Goal: Information Seeking & Learning: Check status

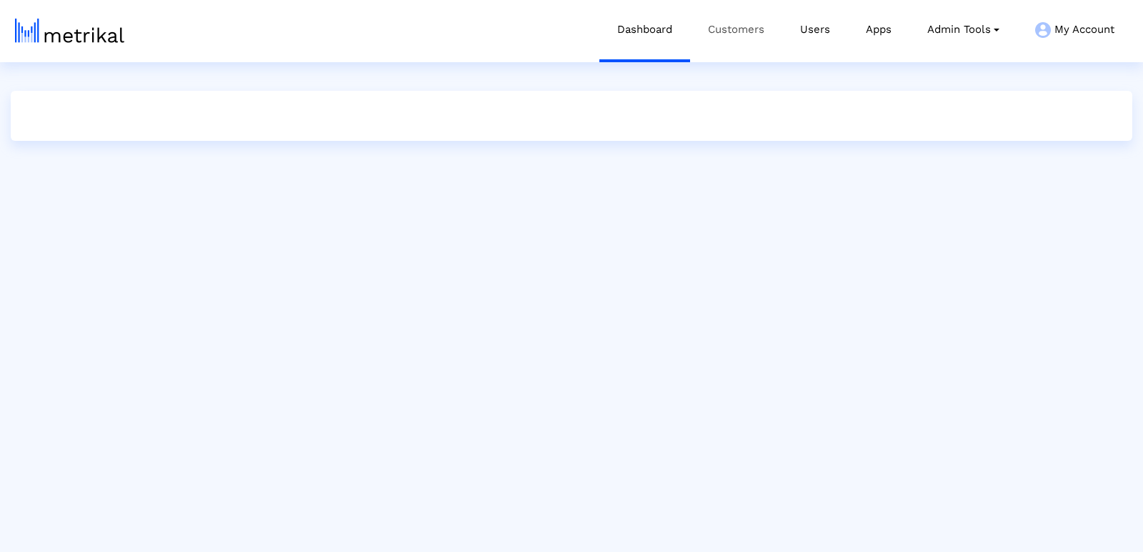
click at [721, 41] on link "Customers" at bounding box center [736, 29] width 92 height 59
click at [721, 37] on link "Customers" at bounding box center [736, 29] width 92 height 59
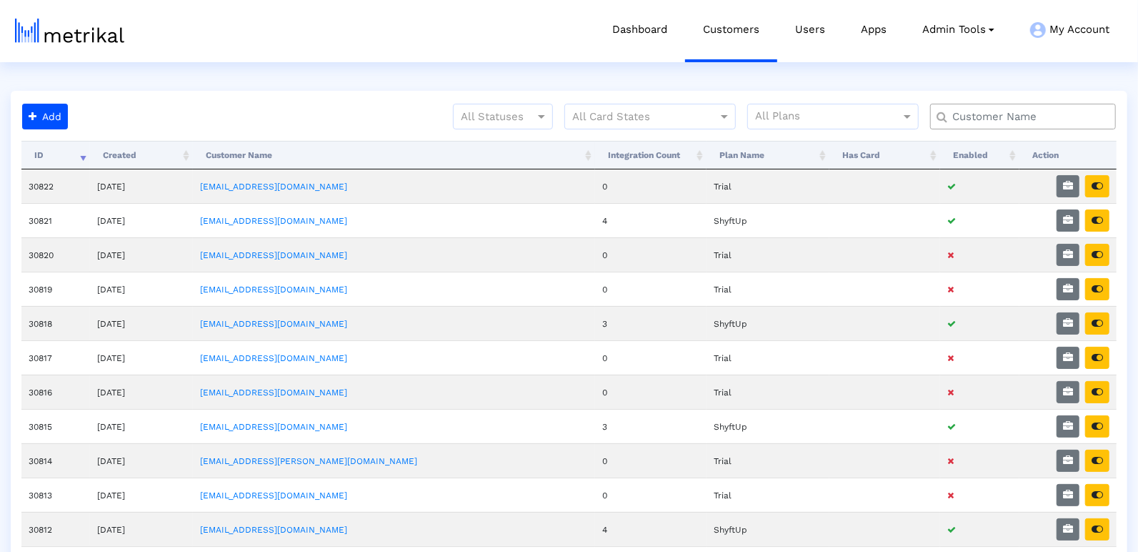
click at [980, 120] on input "text" at bounding box center [1026, 116] width 168 height 15
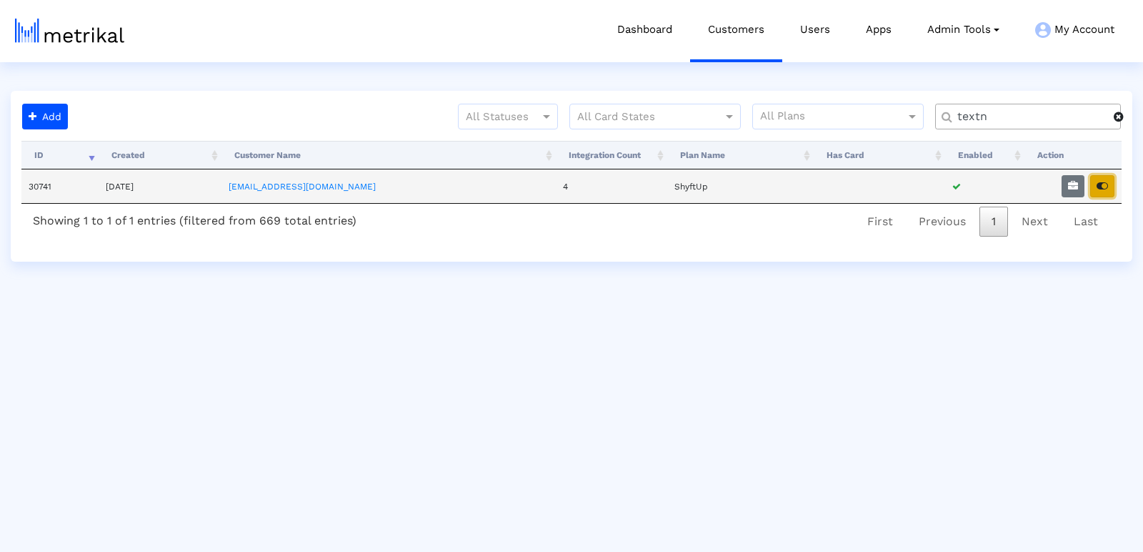
click at [1111, 190] on button "button" at bounding box center [1102, 186] width 24 height 22
click at [1040, 114] on input "textn" at bounding box center [1030, 116] width 166 height 15
type input "i"
type input "inves"
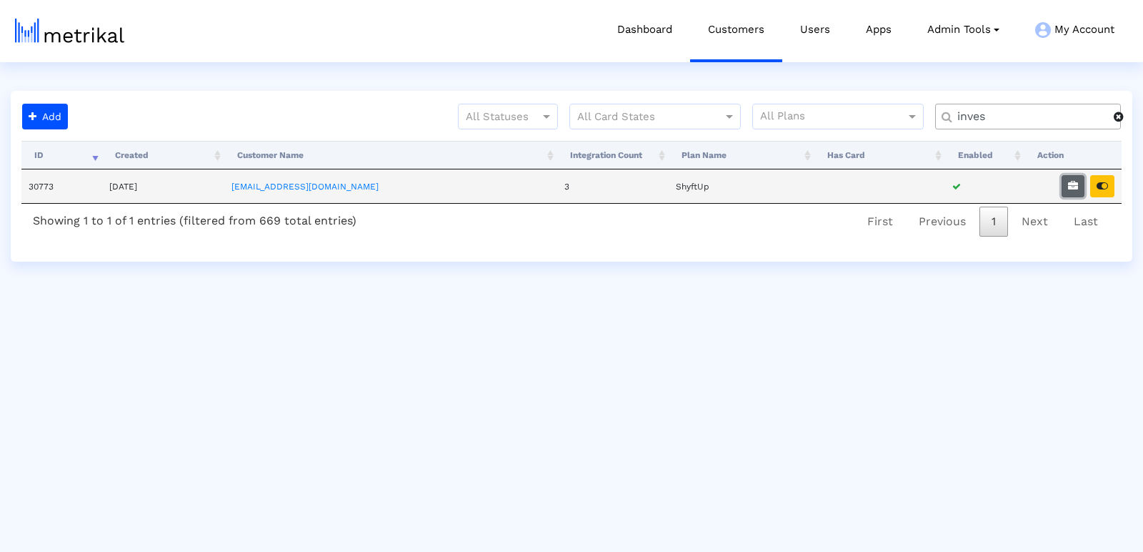
click at [1066, 186] on button "button" at bounding box center [1073, 186] width 23 height 22
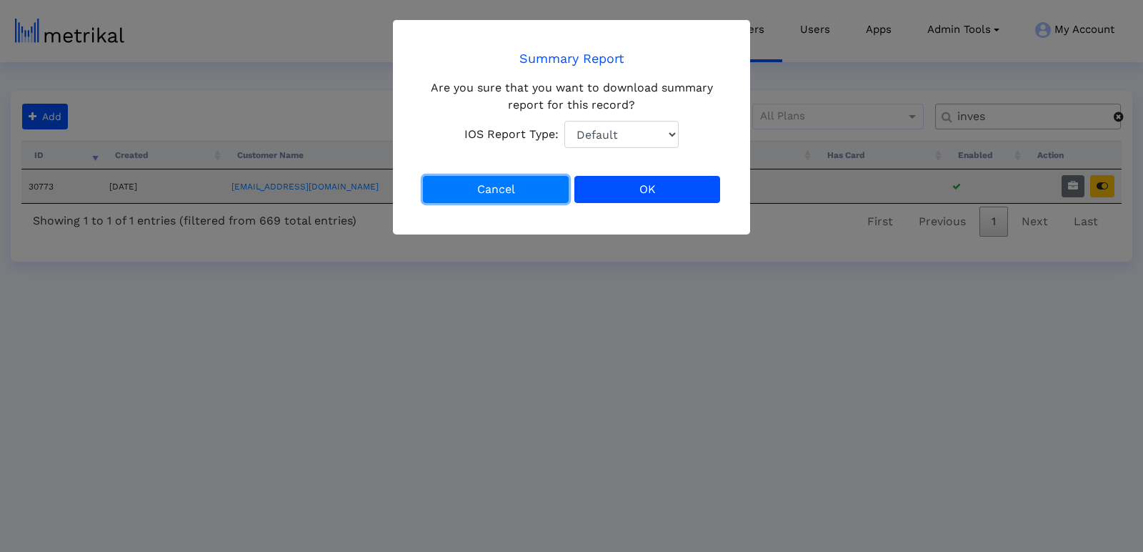
click at [527, 185] on button "Cancel" at bounding box center [496, 189] width 146 height 27
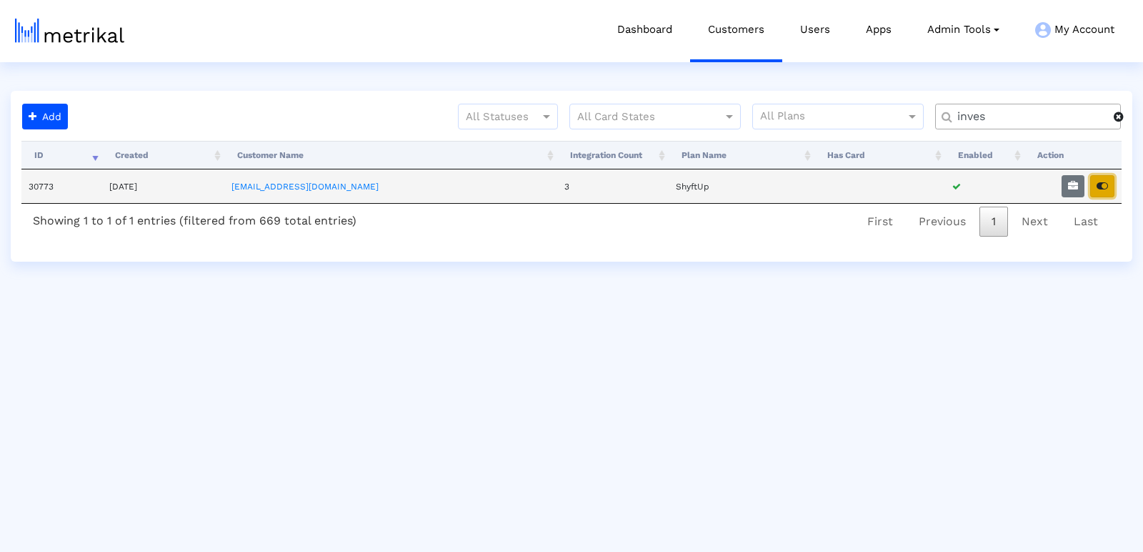
click at [1102, 189] on icon "button" at bounding box center [1102, 186] width 11 height 10
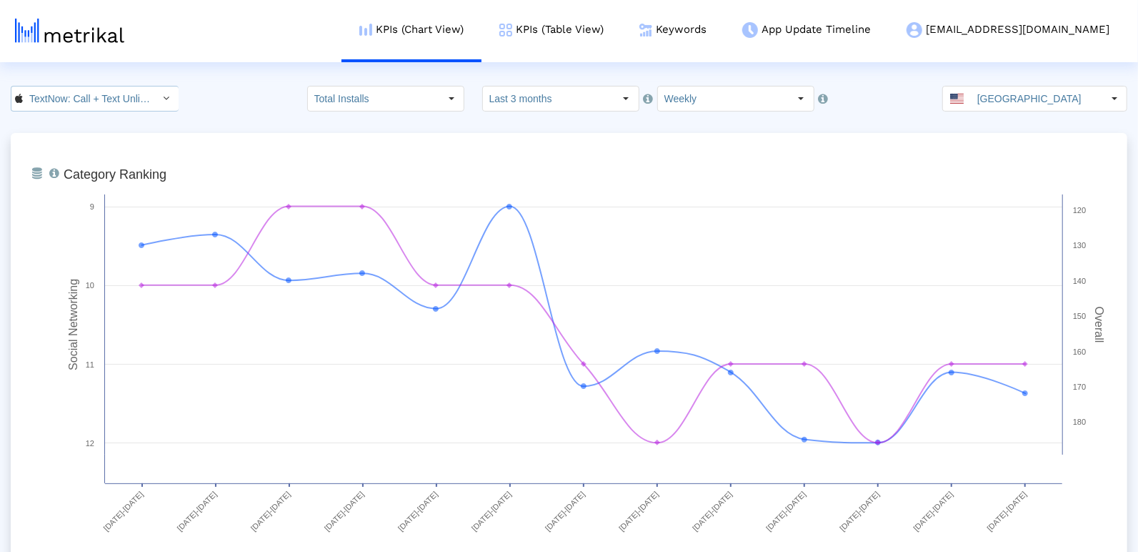
click at [79, 105] on input "TextNow: Call + Text Unlimited < 314716233 >" at bounding box center [87, 98] width 129 height 24
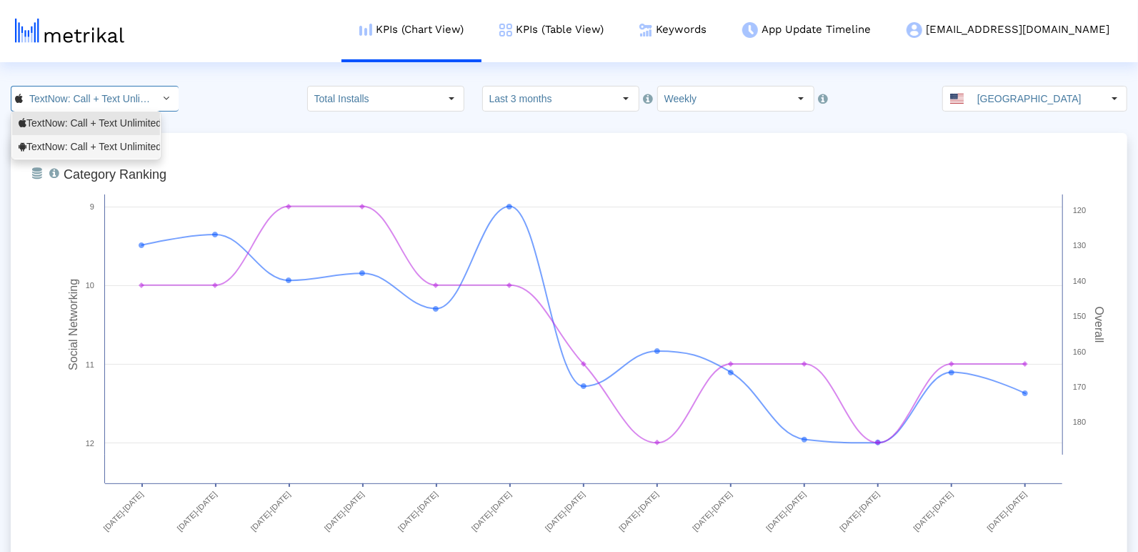
click at [70, 152] on div "TextNow: Call + Text Unlimited <com.enflick.android.TextNow>" at bounding box center [86, 147] width 135 height 14
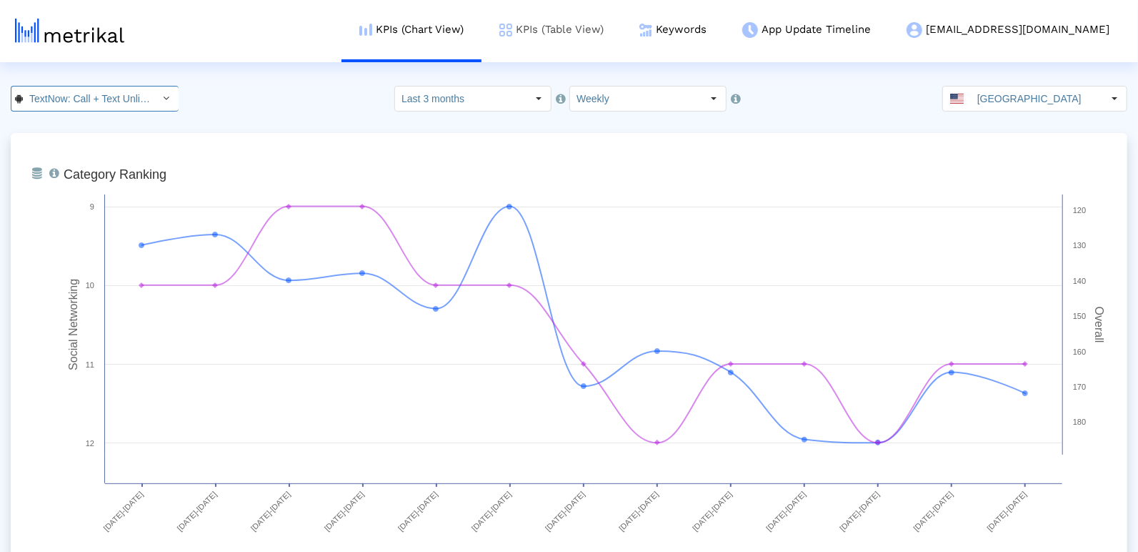
scroll to position [0, 182]
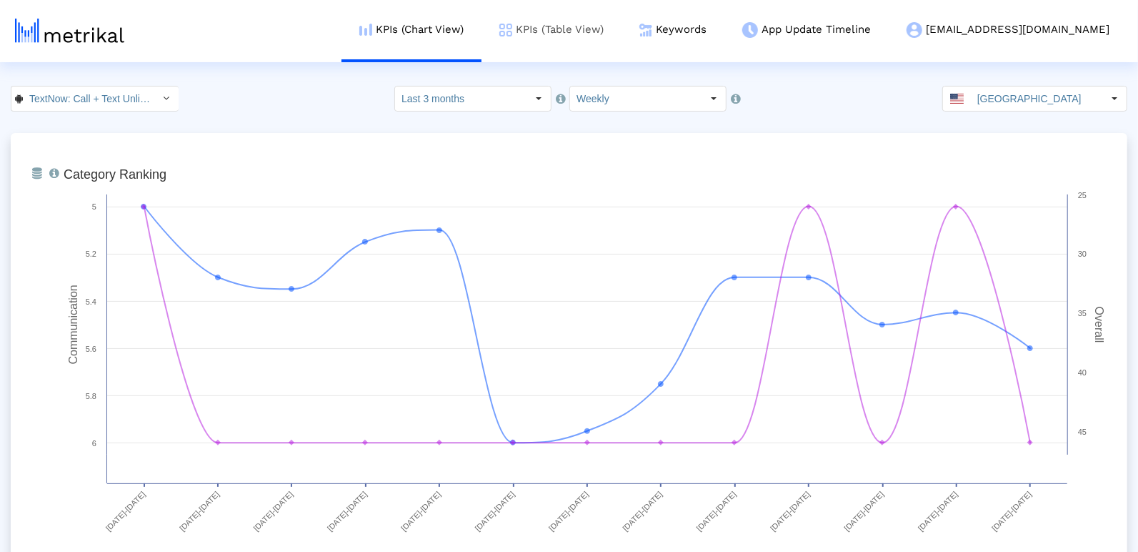
click at [724, 42] on link "Keywords" at bounding box center [673, 29] width 103 height 59
click at [724, 30] on link "Keywords" at bounding box center [673, 29] width 103 height 59
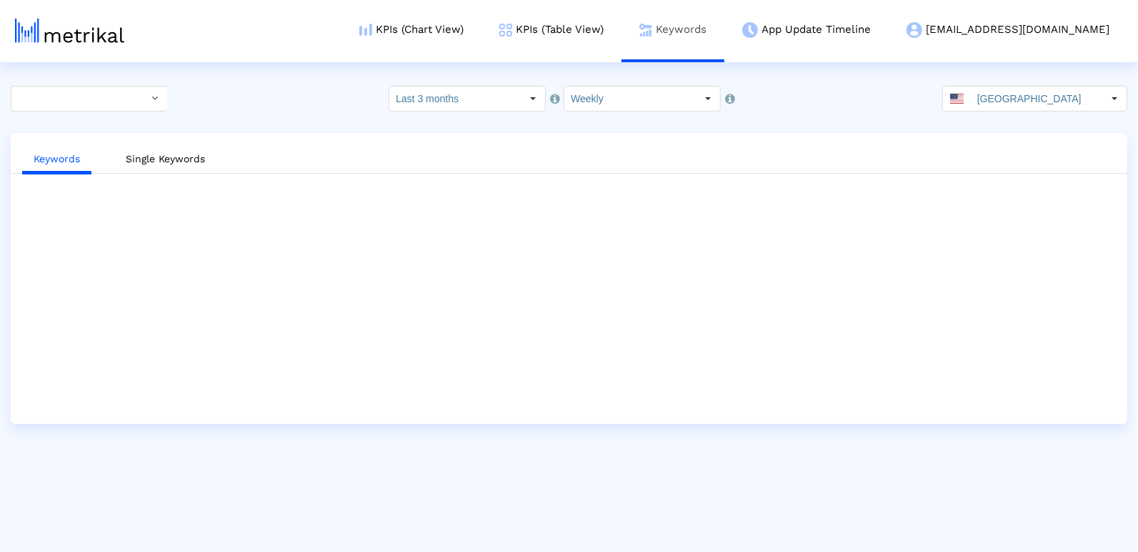
click at [724, 30] on link "Keywords" at bounding box center [673, 29] width 103 height 59
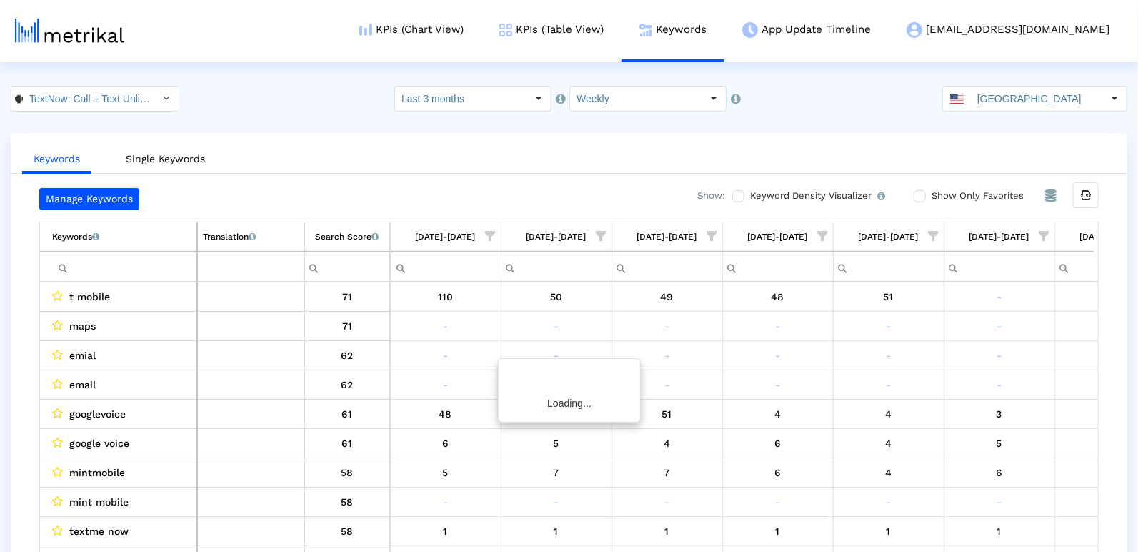
scroll to position [0, 734]
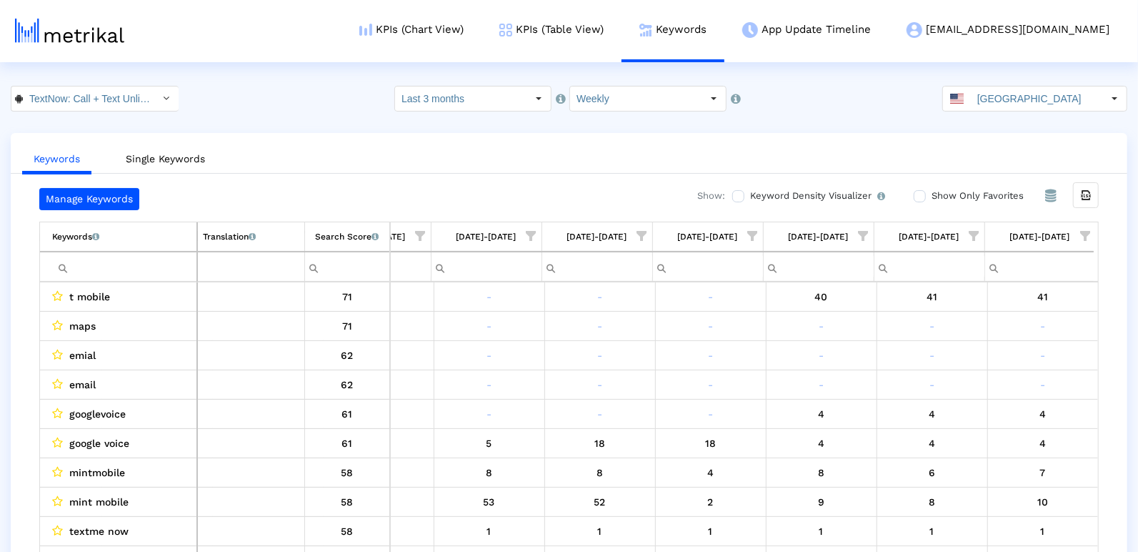
click at [127, 243] on td "Keywords List of keywords that are currently being tracked in Mobile Action." at bounding box center [118, 236] width 157 height 29
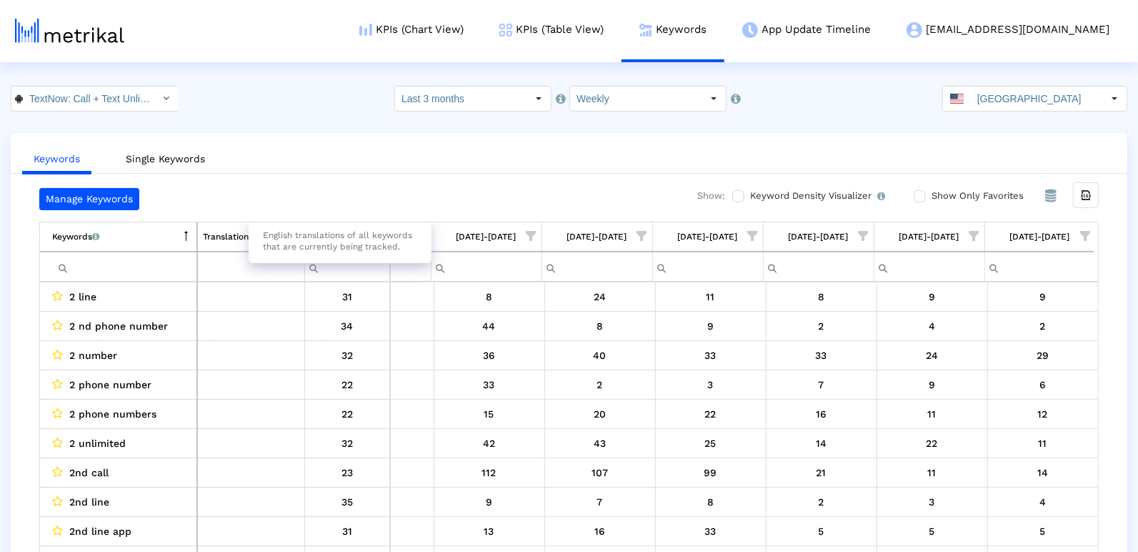
click at [332, 229] on div "English translations of all keywords that are currently being tracked." at bounding box center [340, 241] width 183 height 44
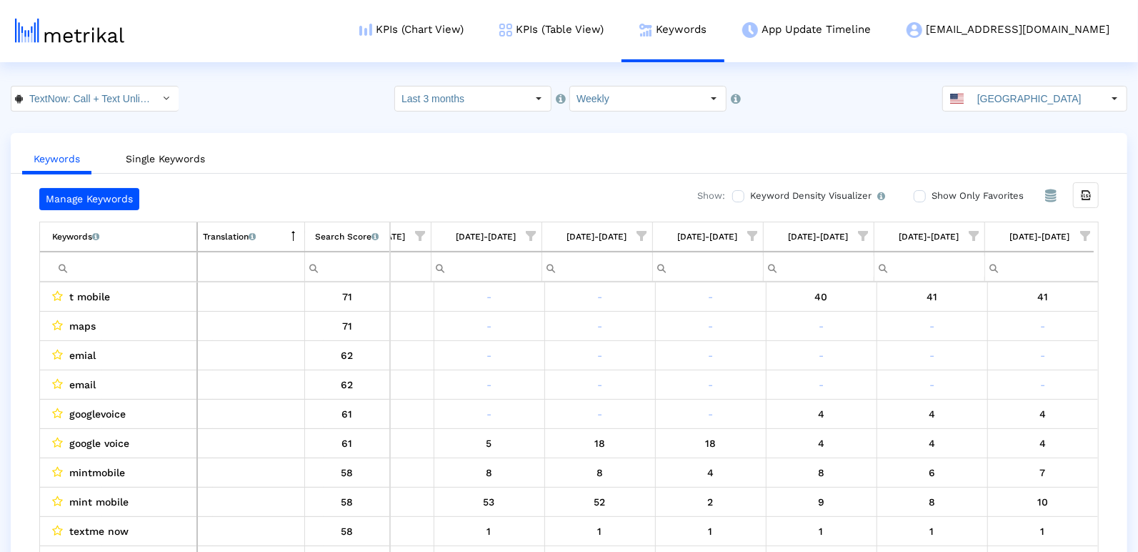
click at [99, 248] on td "Keywords List of keywords that are currently being tracked in Mobile Action." at bounding box center [118, 236] width 157 height 29
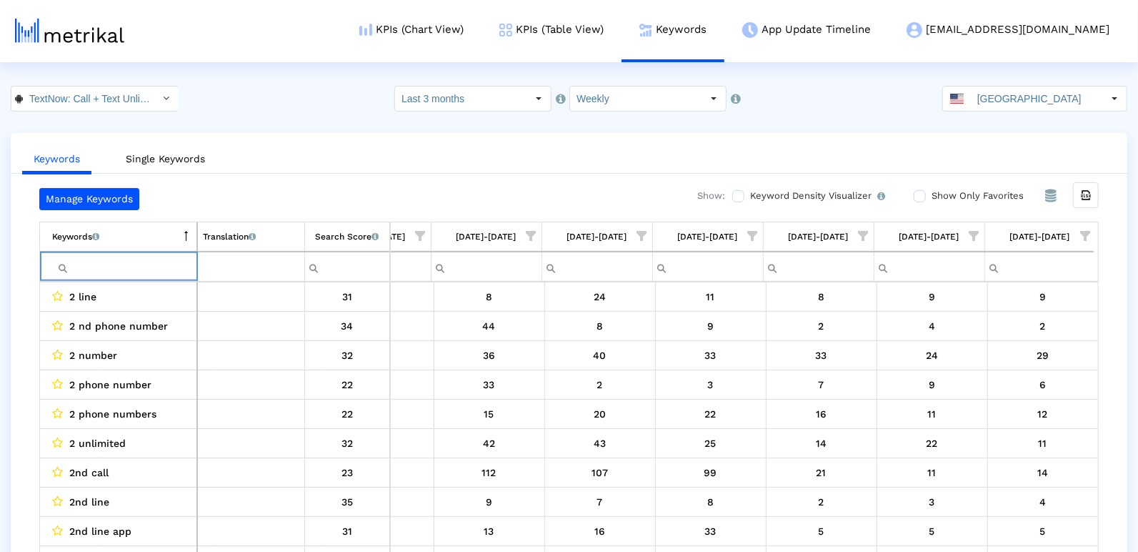
click at [98, 256] on input "Filter cell" at bounding box center [124, 267] width 144 height 24
click at [329, 236] on div "Search Score An estimate of relative search volume of each keyword. It is on a …" at bounding box center [347, 236] width 64 height 19
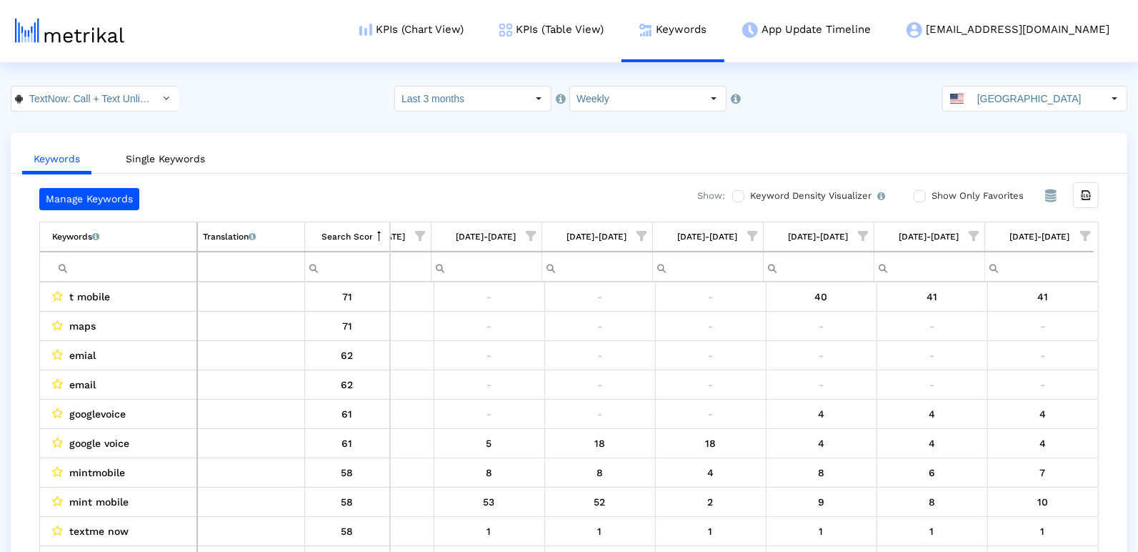
click at [149, 271] on input "Filter cell" at bounding box center [124, 267] width 144 height 24
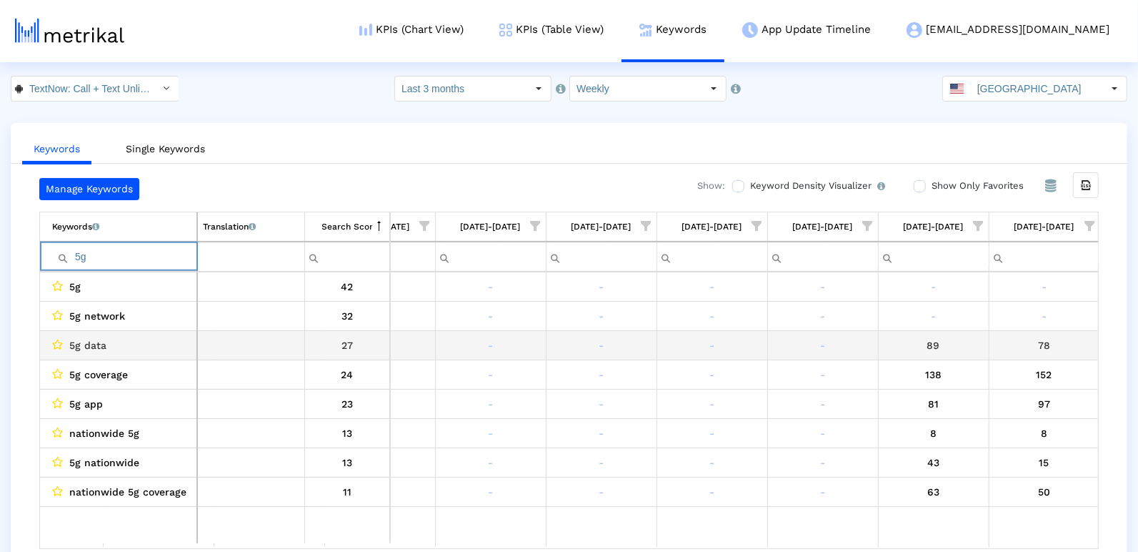
scroll to position [8, 0]
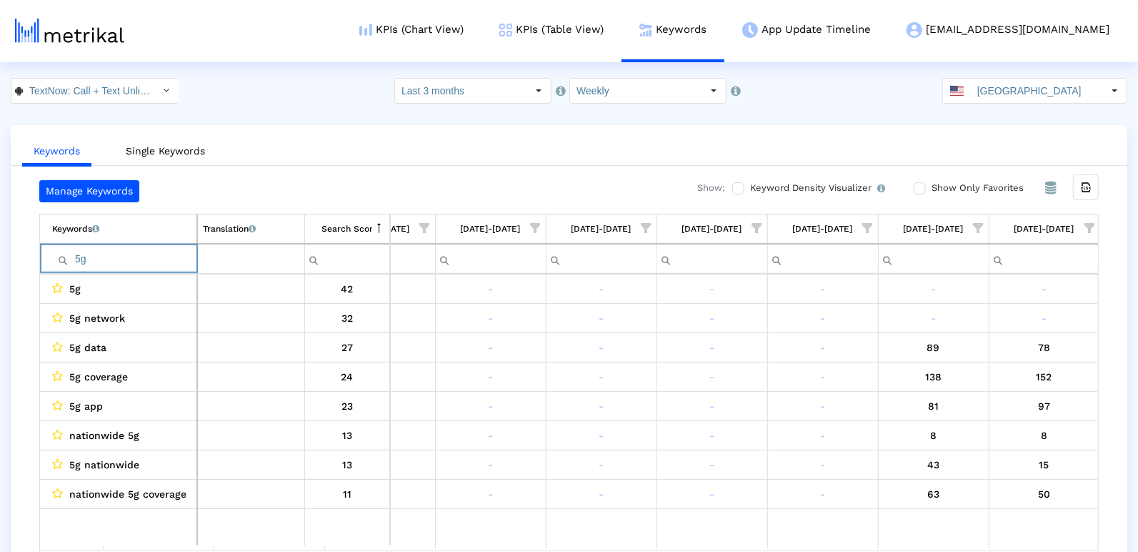
click at [84, 248] on input "5g" at bounding box center [124, 259] width 144 height 24
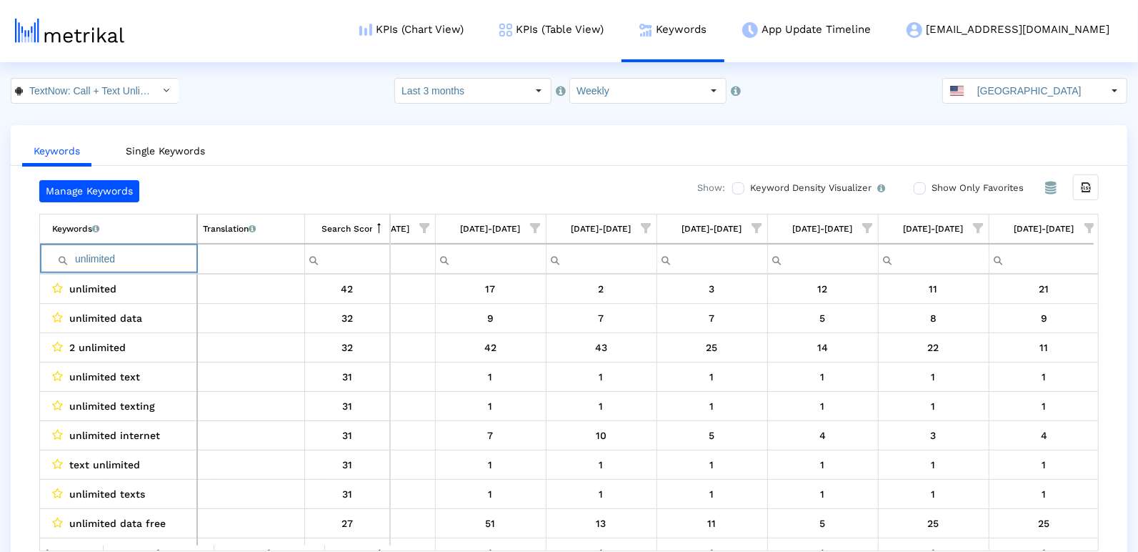
click at [140, 256] on input "unlimited" at bounding box center [124, 259] width 144 height 24
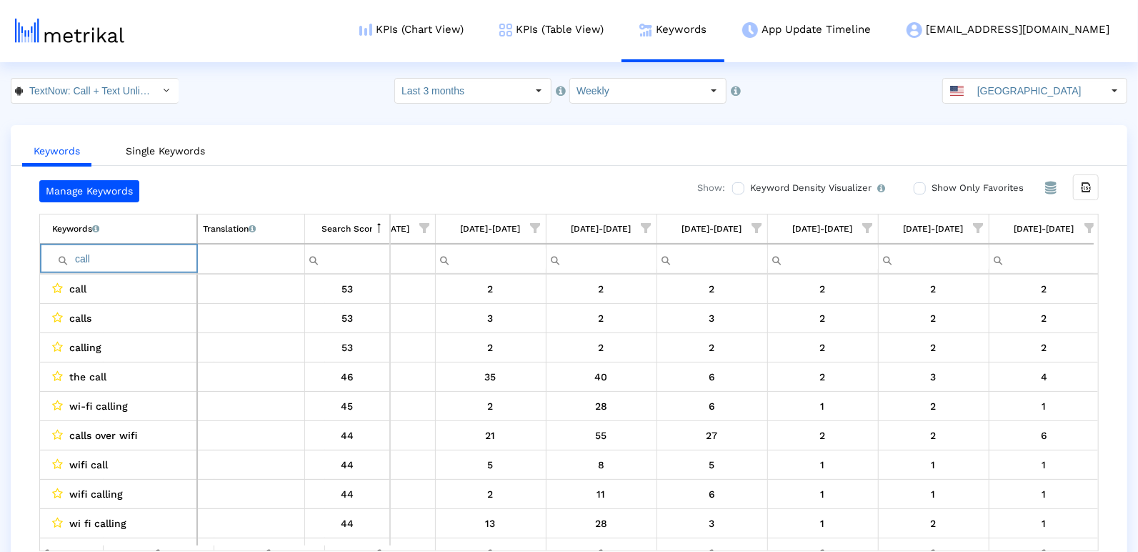
type input "call"
click at [492, 79] on input "Last 3 months" at bounding box center [460, 91] width 131 height 24
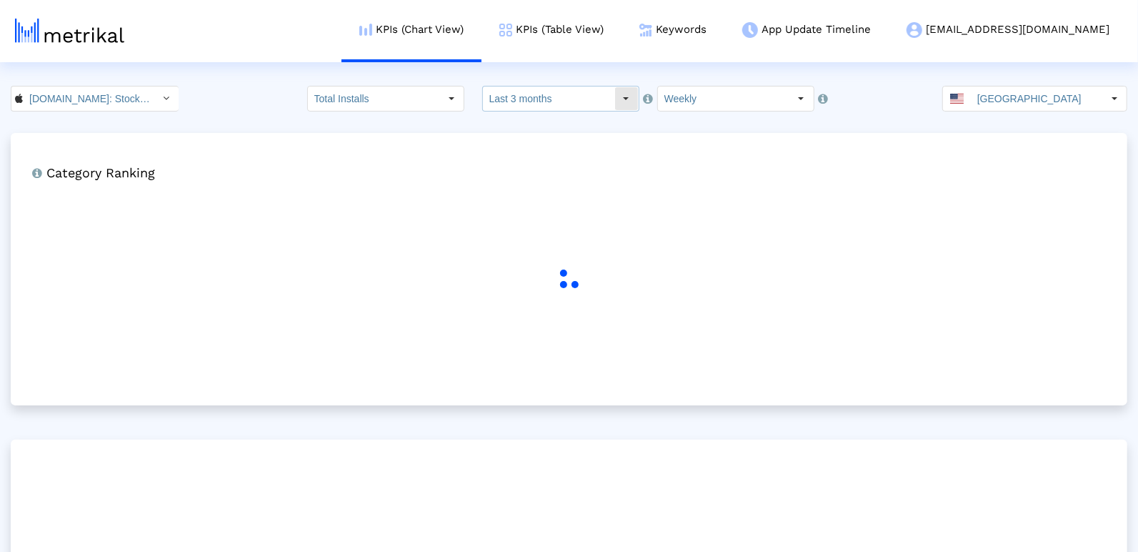
click at [523, 118] on crea-index "Investing.com: Stock Market < 909998122 > Total Installs Select how far back fr…" at bounding box center [569, 406] width 1138 height 641
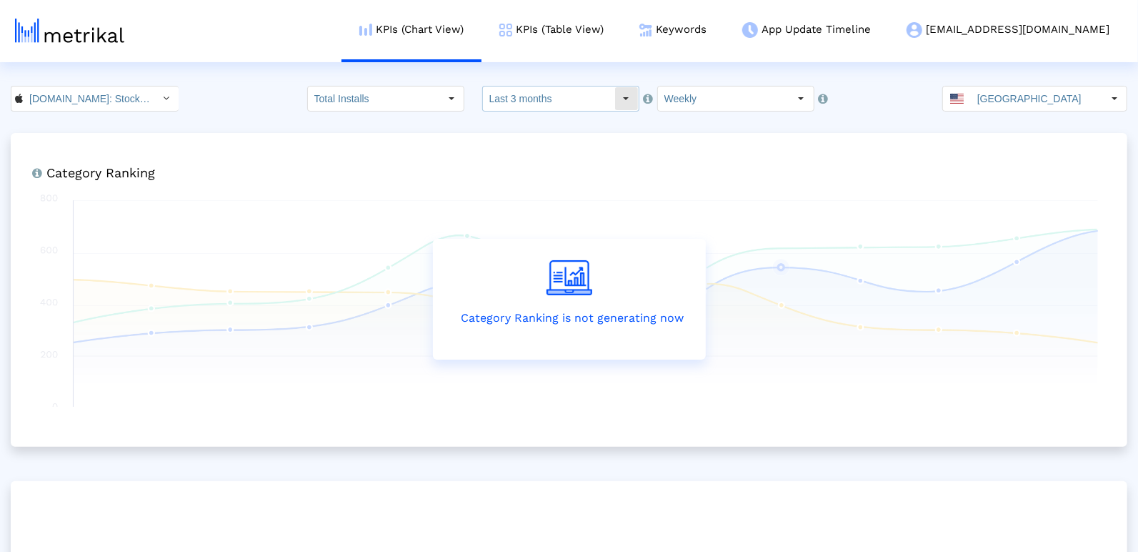
click at [523, 101] on input "Last 3 months" at bounding box center [548, 98] width 131 height 24
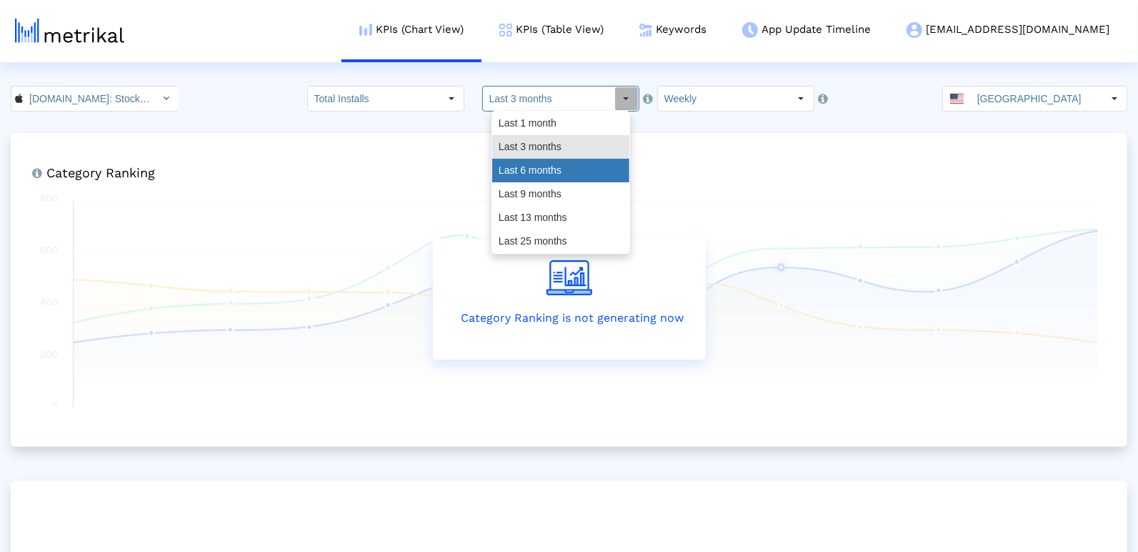
click at [529, 171] on div "Last 6 months" at bounding box center [560, 171] width 137 height 24
type input "Last 6 months"
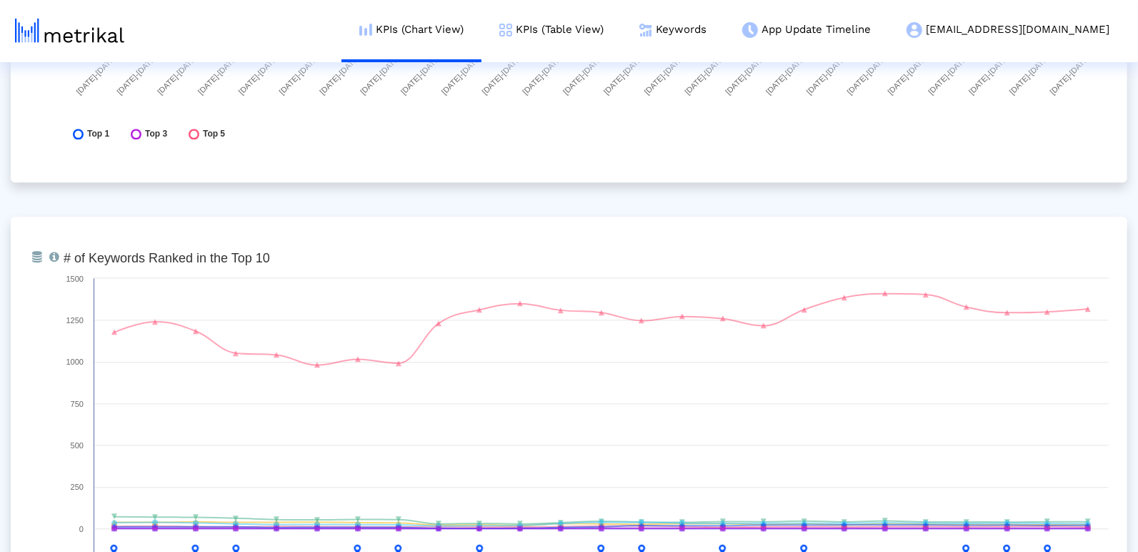
scroll to position [5649, 0]
